Goal: Information Seeking & Learning: Learn about a topic

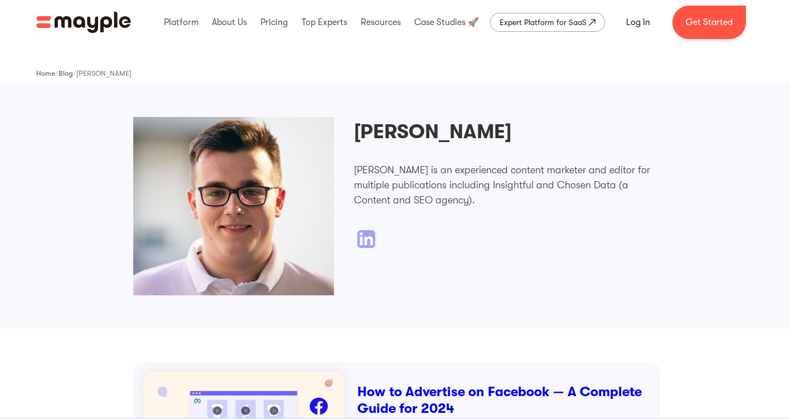
drag, startPoint x: 487, startPoint y: 125, endPoint x: 357, endPoint y: 129, distance: 129.4
click at [357, 129] on div "Vojin Deronjic Vojin Deronjic is an experienced content marketer and editor for…" at bounding box center [505, 182] width 303 height 131
copy h2 "Vojin Deronjic"
drag, startPoint x: 441, startPoint y: 161, endPoint x: 619, endPoint y: 166, distance: 178.5
click at [619, 166] on div "Vojin Deronjic Vojin Deronjic is an experienced content marketer and editor for…" at bounding box center [505, 182] width 303 height 131
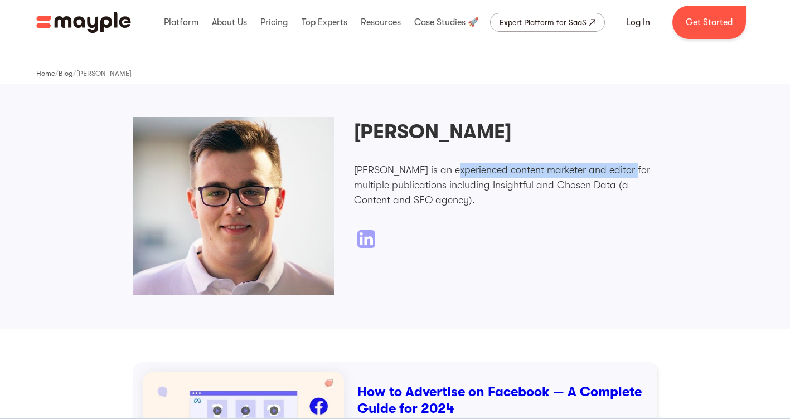
drag, startPoint x: 619, startPoint y: 166, endPoint x: 592, endPoint y: 169, distance: 27.5
copy p "experienced content marketer and editor"
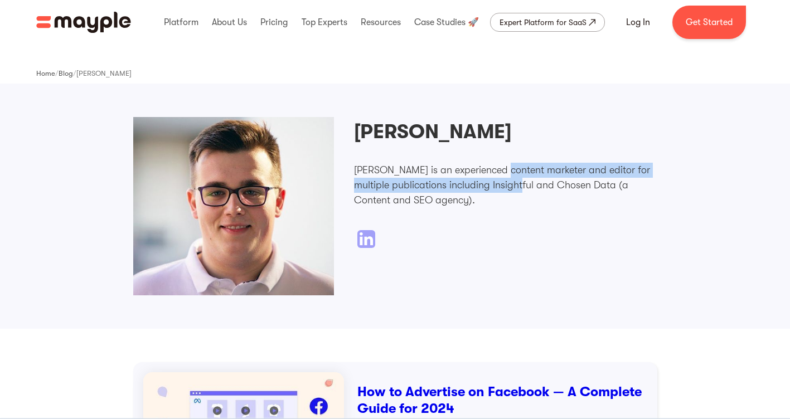
drag, startPoint x: 494, startPoint y: 177, endPoint x: 518, endPoint y: 180, distance: 24.1
click at [518, 180] on p "[PERSON_NAME] is an experienced content marketer and editor for multiple public…" at bounding box center [505, 185] width 303 height 45
drag, startPoint x: 518, startPoint y: 180, endPoint x: 524, endPoint y: 183, distance: 7.3
click at [518, 182] on p "[PERSON_NAME] is an experienced content marketer and editor for multiple public…" at bounding box center [505, 185] width 303 height 45
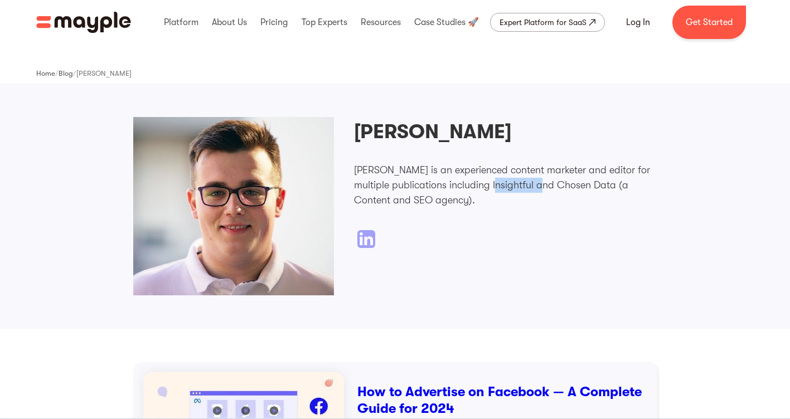
drag, startPoint x: 534, startPoint y: 183, endPoint x: 493, endPoint y: 186, distance: 41.4
click at [493, 186] on p "[PERSON_NAME] is an experienced content marketer and editor for multiple public…" at bounding box center [505, 185] width 303 height 45
copy p "Insightful"
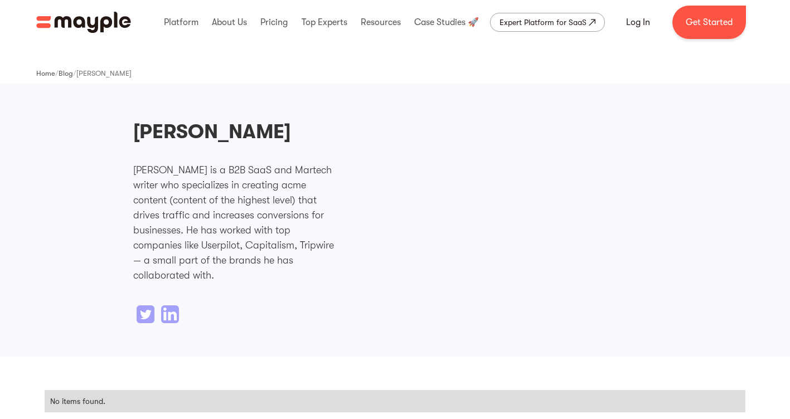
drag, startPoint x: 331, startPoint y: 121, endPoint x: 127, endPoint y: 132, distance: 204.4
click at [127, 132] on div "[PERSON_NAME] [PERSON_NAME] is a B2B SaaS and Martech writer who specializes in…" at bounding box center [395, 220] width 790 height 273
drag, startPoint x: 127, startPoint y: 132, endPoint x: 161, endPoint y: 135, distance: 34.2
copy h2 "Chinwoke Nnamani"
drag, startPoint x: 239, startPoint y: 163, endPoint x: 197, endPoint y: 186, distance: 48.1
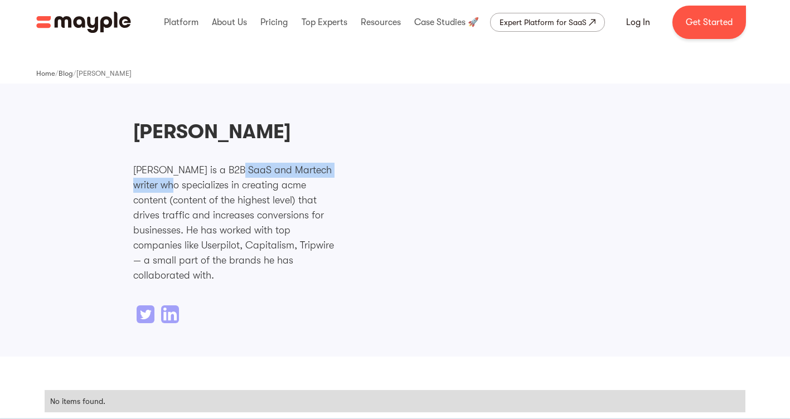
click at [197, 186] on p "Chinwoke Nnamani is a B2B SaaS and Martech writer who specializes in creating a…" at bounding box center [233, 223] width 201 height 120
copy p "B2B SaaS and Martech writer"
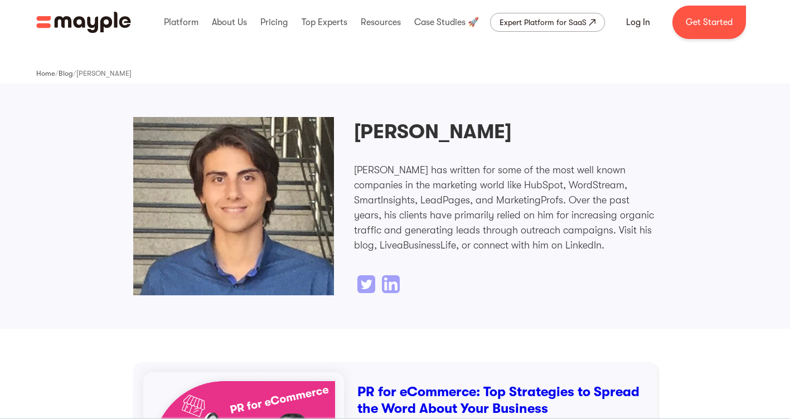
drag, startPoint x: 357, startPoint y: 130, endPoint x: 514, endPoint y: 129, distance: 157.2
click at [514, 129] on div "Mostafa Dastras Mostafa Dastras has written for some of the most well known com…" at bounding box center [505, 205] width 303 height 176
drag, startPoint x: 514, startPoint y: 129, endPoint x: 459, endPoint y: 137, distance: 55.7
copy h2 "Mostafa Dastras"
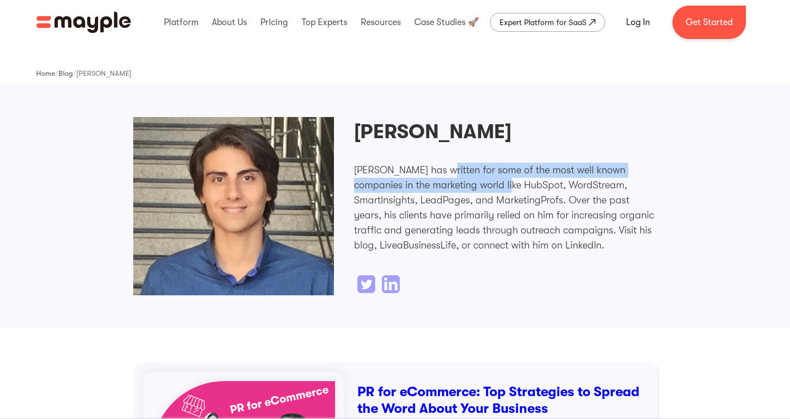
drag, startPoint x: 446, startPoint y: 169, endPoint x: 506, endPoint y: 186, distance: 62.1
click at [506, 186] on p "Mostafa Dastras has written for some of the most well known companies in the ma…" at bounding box center [505, 208] width 303 height 90
click at [503, 187] on p "Mostafa Dastras has written for some of the most well known companies in the ma…" at bounding box center [505, 208] width 303 height 90
drag, startPoint x: 524, startPoint y: 176, endPoint x: 549, endPoint y: 181, distance: 25.7
click at [549, 181] on p "Mostafa Dastras has written for some of the most well known companies in the ma…" at bounding box center [505, 208] width 303 height 90
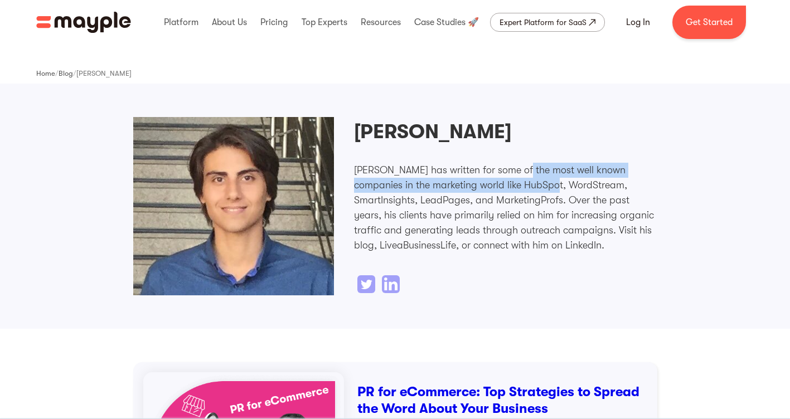
click at [549, 182] on p "Mostafa Dastras has written for some of the most well known companies in the ma…" at bounding box center [505, 208] width 303 height 90
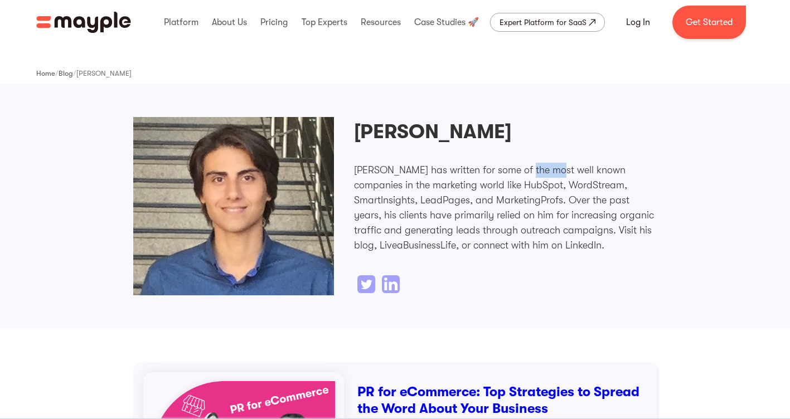
drag, startPoint x: 525, startPoint y: 177, endPoint x: 553, endPoint y: 177, distance: 27.3
click at [553, 177] on p "Mostafa Dastras has written for some of the most well known companies in the ma…" at bounding box center [505, 208] width 303 height 90
drag, startPoint x: 553, startPoint y: 177, endPoint x: 551, endPoint y: 184, distance: 6.9
click at [547, 184] on p "Mostafa Dastras has written for some of the most well known companies in the ma…" at bounding box center [505, 208] width 303 height 90
drag, startPoint x: 561, startPoint y: 180, endPoint x: 524, endPoint y: 183, distance: 37.6
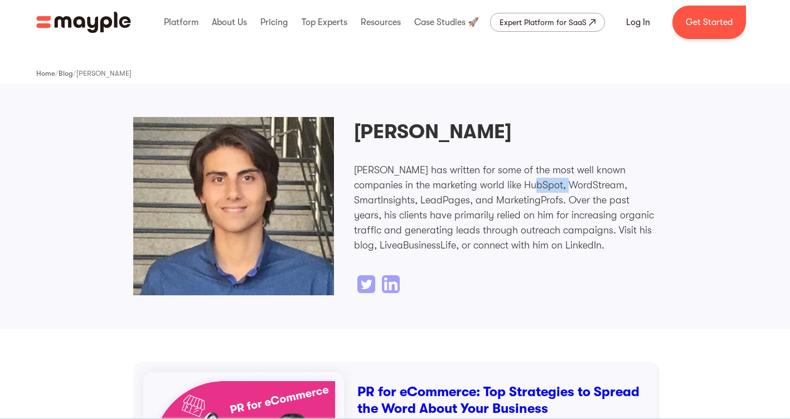
click at [524, 183] on p "Mostafa Dastras has written for some of the most well known companies in the ma…" at bounding box center [505, 208] width 303 height 90
copy p "HubSpot"
drag, startPoint x: 389, startPoint y: 245, endPoint x: 368, endPoint y: 240, distance: 21.8
click at [367, 220] on p "Mostafa Dastras has written for some of the most well known companies in the ma…" at bounding box center [505, 208] width 303 height 90
click at [379, 251] on p "Mostafa Dastras has written for some of the most well known companies in the ma…" at bounding box center [505, 208] width 303 height 90
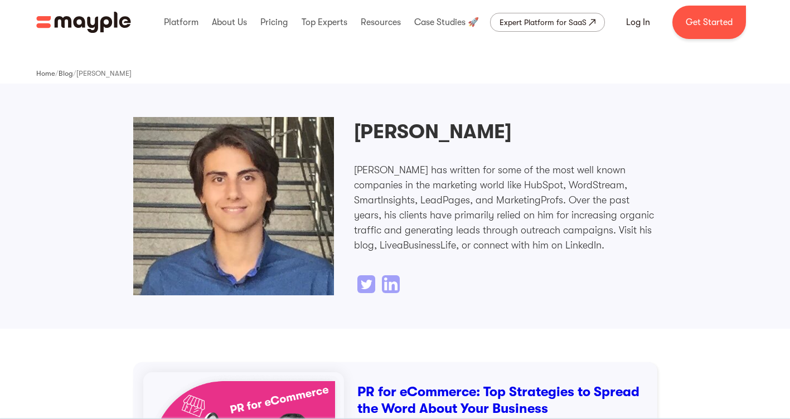
click at [379, 246] on p "Mostafa Dastras has written for some of the most well known companies in the ma…" at bounding box center [505, 208] width 303 height 90
